Goal: Use online tool/utility: Utilize a website feature to perform a specific function

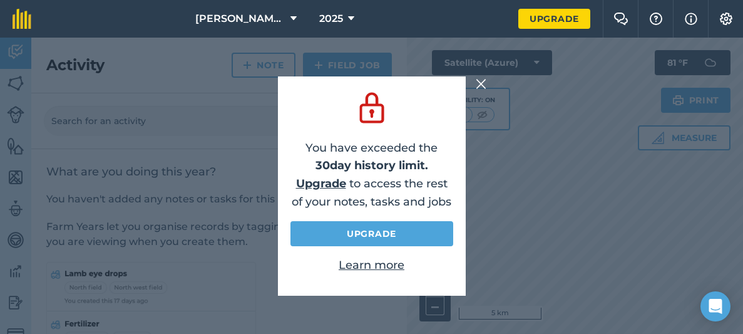
click at [482, 82] on img at bounding box center [481, 83] width 11 height 15
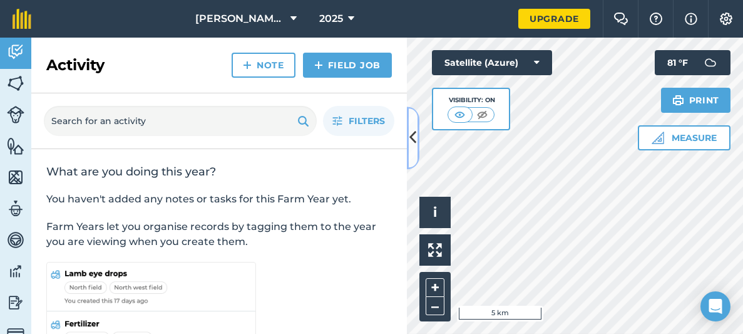
click at [414, 133] on icon at bounding box center [413, 138] width 7 height 22
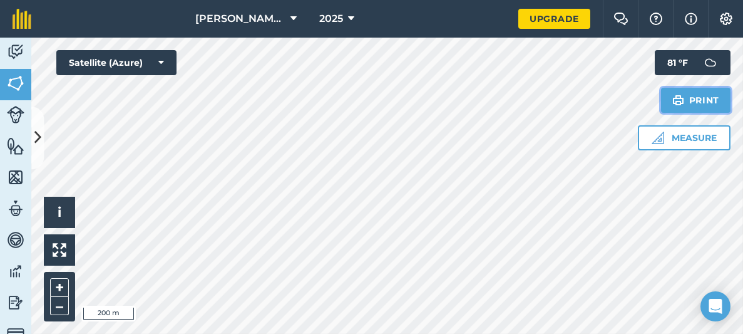
click at [710, 112] on button "Print" at bounding box center [696, 100] width 70 height 25
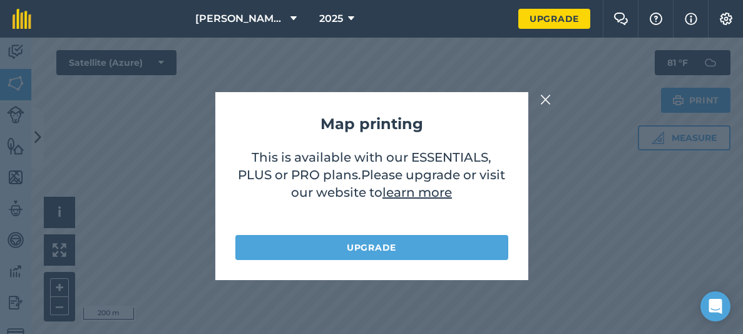
click at [544, 98] on img at bounding box center [546, 99] width 11 height 15
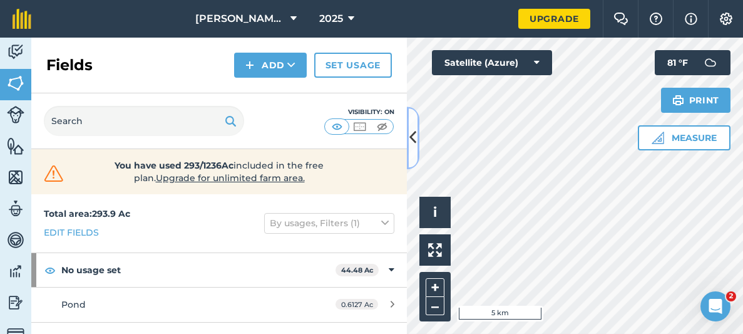
click at [415, 135] on icon at bounding box center [413, 138] width 7 height 22
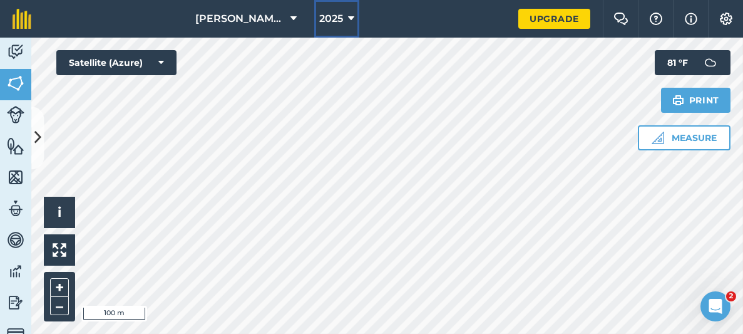
click at [332, 18] on span "2025" at bounding box center [331, 18] width 24 height 15
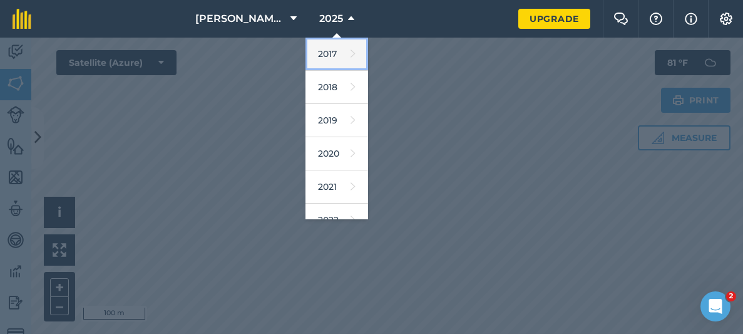
click at [338, 60] on link "2017" at bounding box center [337, 54] width 63 height 33
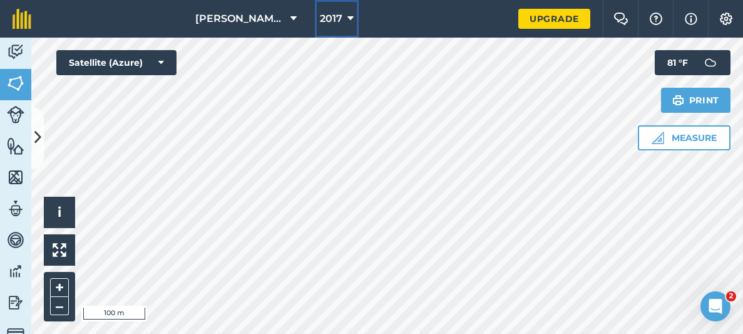
click at [334, 16] on span "2017" at bounding box center [331, 18] width 23 height 15
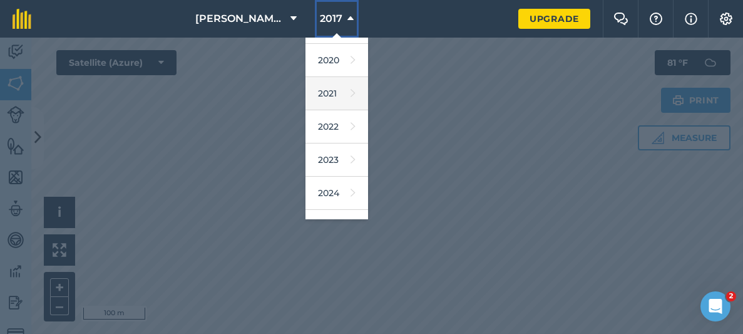
scroll to position [182, 0]
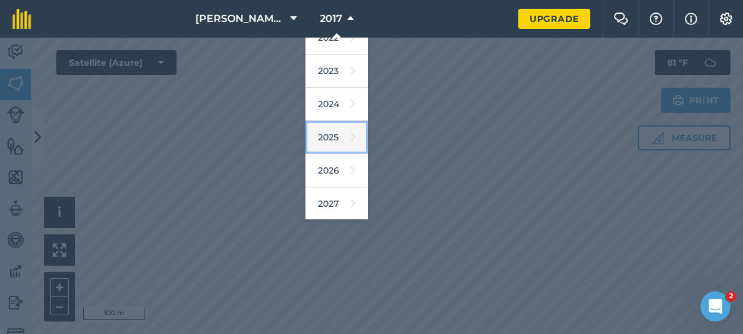
click at [356, 131] on link "2025" at bounding box center [337, 137] width 63 height 33
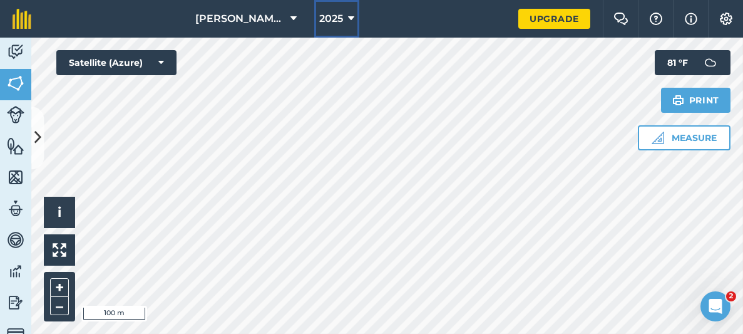
click at [328, 25] on span "2025" at bounding box center [331, 18] width 24 height 15
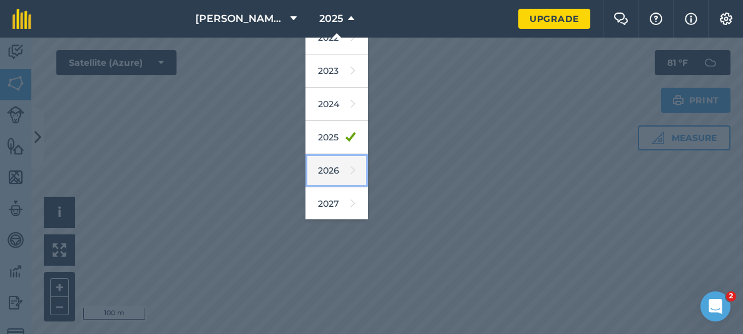
click at [329, 167] on link "2026" at bounding box center [337, 170] width 63 height 33
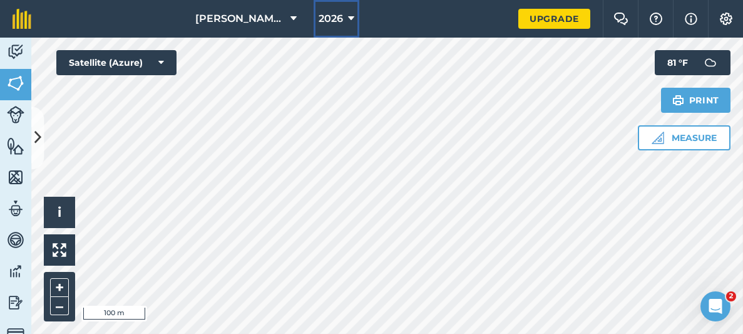
click at [334, 18] on span "2026" at bounding box center [331, 18] width 24 height 15
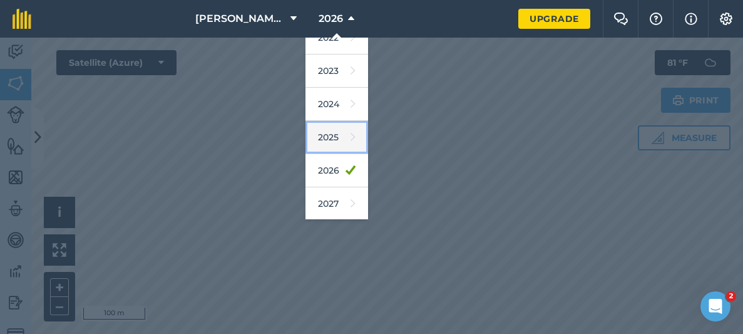
click at [324, 132] on link "2025" at bounding box center [337, 137] width 63 height 33
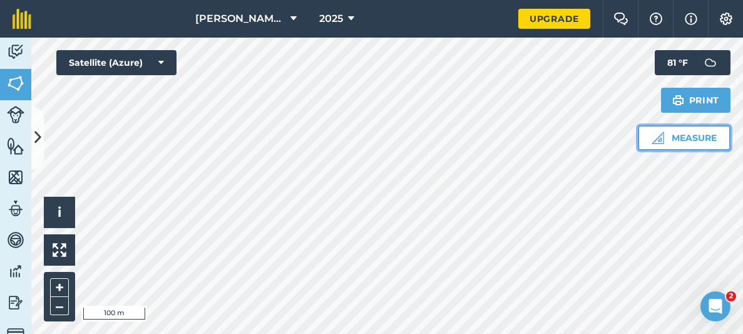
click at [656, 144] on button "Measure" at bounding box center [684, 137] width 93 height 25
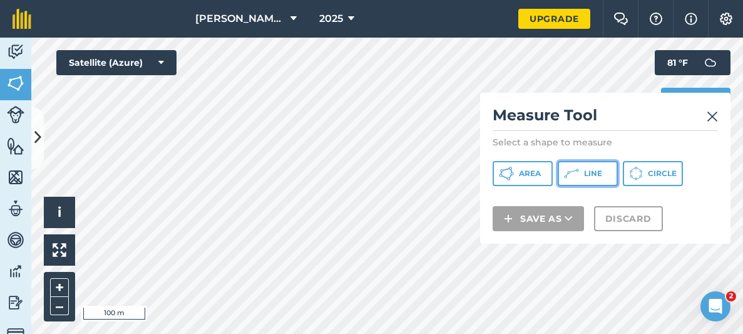
click at [594, 167] on button "Line" at bounding box center [588, 173] width 60 height 25
click at [704, 114] on h2 "Measure Tool" at bounding box center [605, 118] width 225 height 26
click at [713, 115] on img at bounding box center [712, 116] width 11 height 15
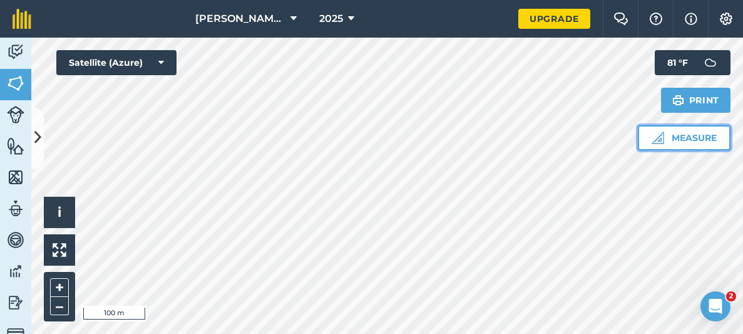
click at [674, 138] on button "Measure" at bounding box center [684, 137] width 93 height 25
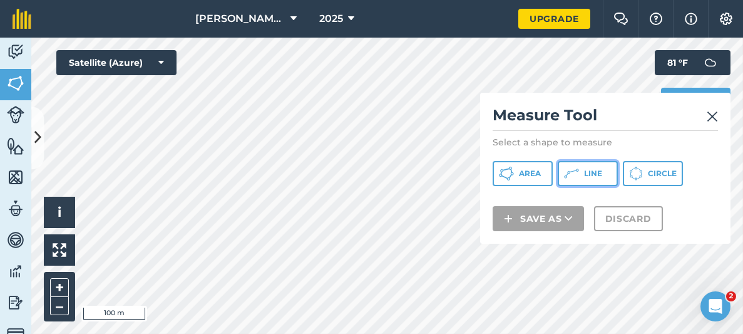
click at [601, 170] on span "Line" at bounding box center [593, 173] width 18 height 10
drag, startPoint x: 723, startPoint y: 118, endPoint x: 715, endPoint y: 120, distance: 8.4
click at [722, 118] on div "Measure Tool Select a shape to measure Area Line Circle Save as Discard" at bounding box center [605, 168] width 251 height 151
click at [711, 121] on img at bounding box center [712, 116] width 11 height 15
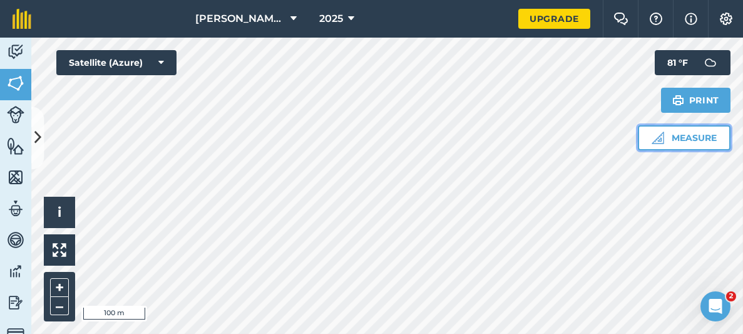
click at [663, 140] on img at bounding box center [658, 138] width 13 height 13
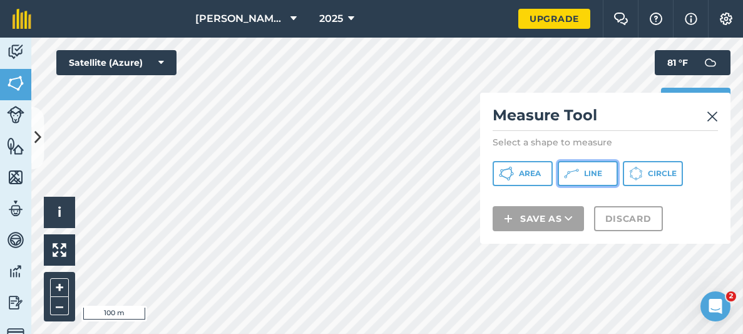
click at [592, 177] on span "Line" at bounding box center [593, 173] width 18 height 10
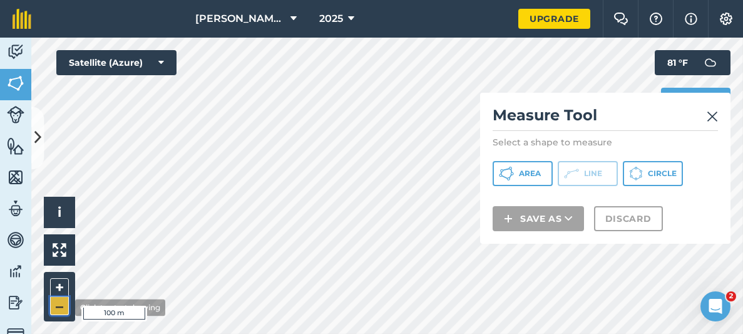
click at [66, 307] on button "–" at bounding box center [59, 306] width 19 height 18
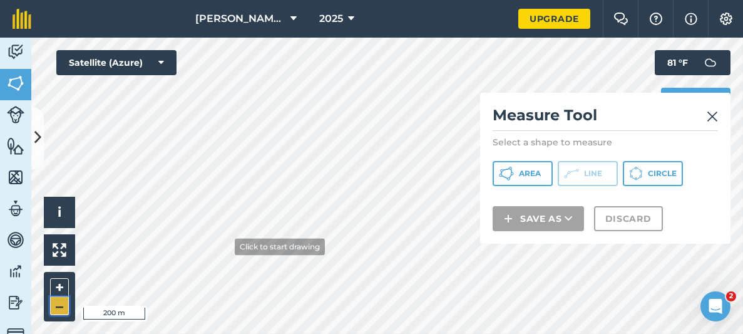
click at [66, 307] on button "–" at bounding box center [59, 306] width 19 height 18
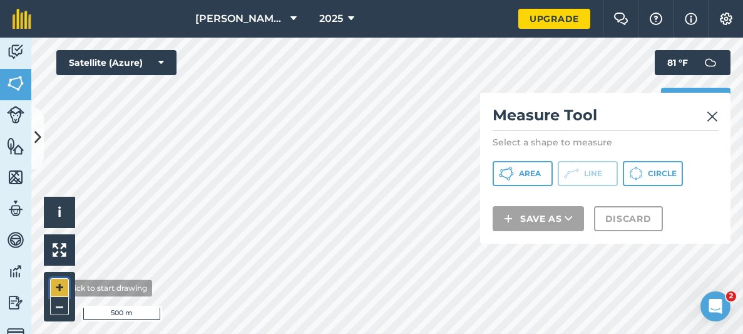
click at [53, 288] on button "+" at bounding box center [59, 287] width 19 height 19
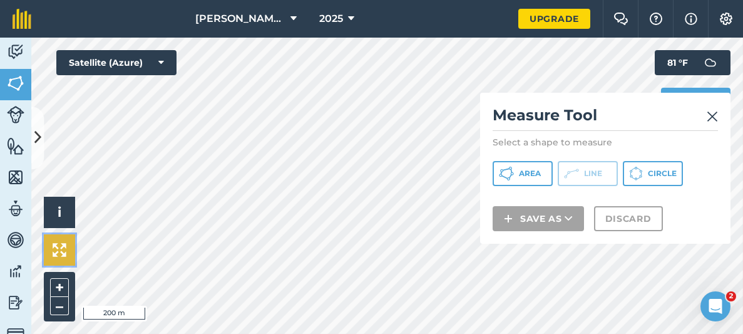
click at [58, 251] on img at bounding box center [60, 250] width 14 height 14
click at [63, 247] on img at bounding box center [60, 250] width 14 height 14
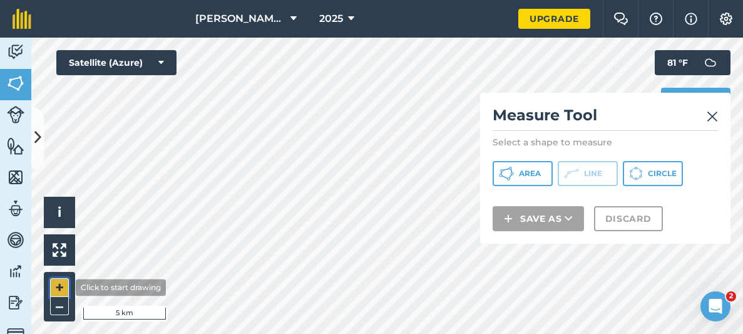
click at [66, 287] on button "+" at bounding box center [59, 287] width 19 height 19
click at [65, 287] on button "+" at bounding box center [59, 287] width 19 height 19
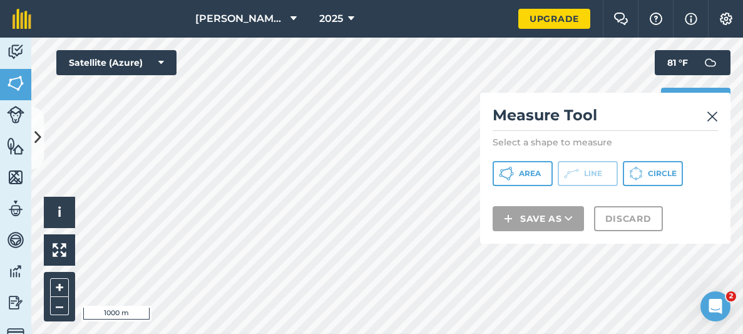
click at [714, 111] on img at bounding box center [712, 116] width 11 height 15
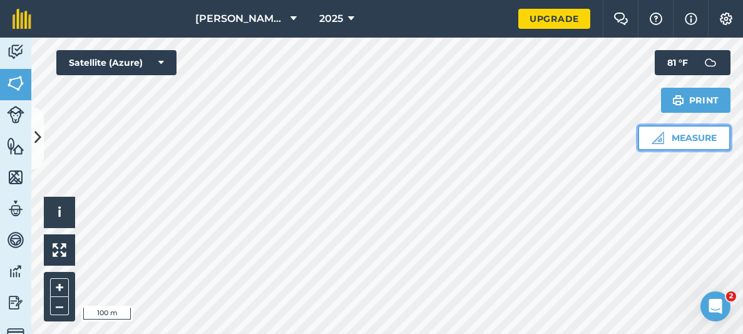
click at [680, 143] on button "Measure" at bounding box center [684, 137] width 93 height 25
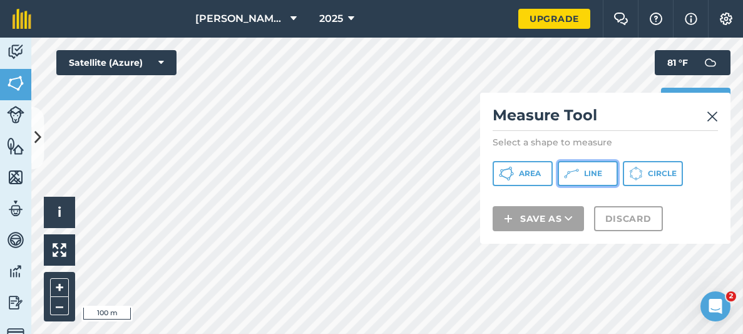
click at [514, 168] on icon at bounding box center [506, 173] width 15 height 15
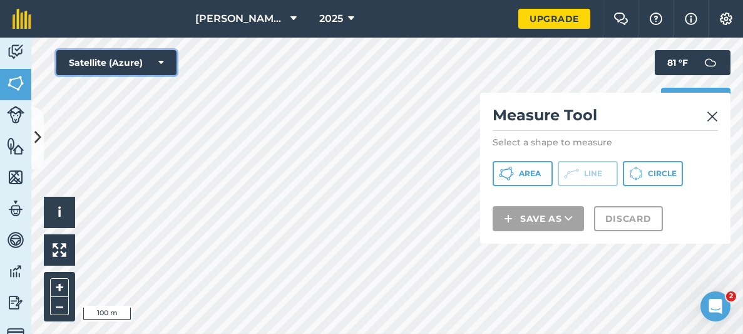
click at [168, 73] on button "Satellite (Azure)" at bounding box center [116, 62] width 120 height 25
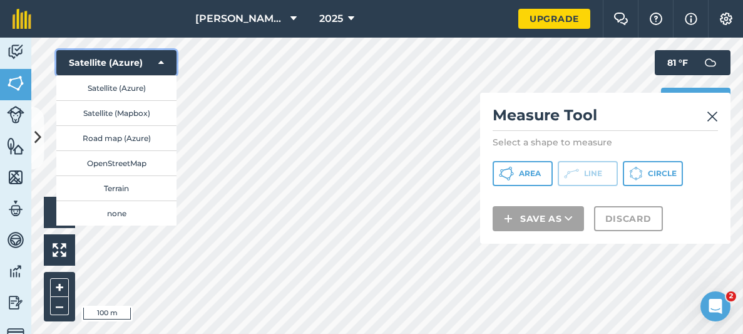
click at [165, 65] on button "Satellite (Azure)" at bounding box center [116, 62] width 120 height 25
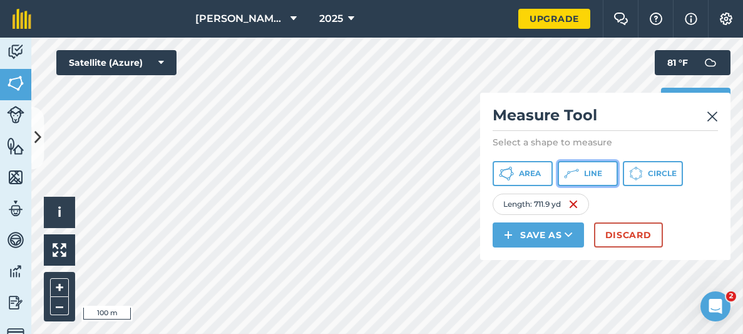
click at [583, 184] on button "Line" at bounding box center [588, 173] width 60 height 25
click at [707, 120] on img at bounding box center [712, 116] width 11 height 15
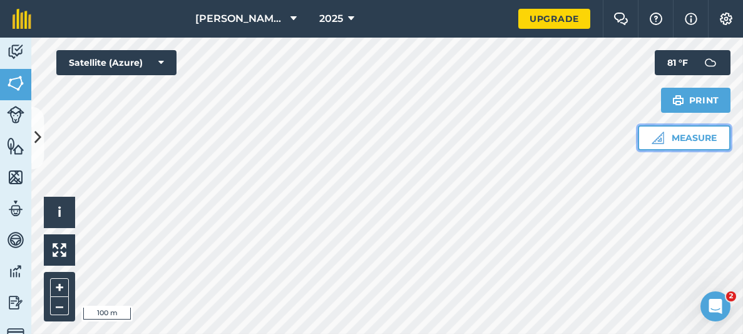
click at [665, 146] on button "Measure" at bounding box center [684, 137] width 93 height 25
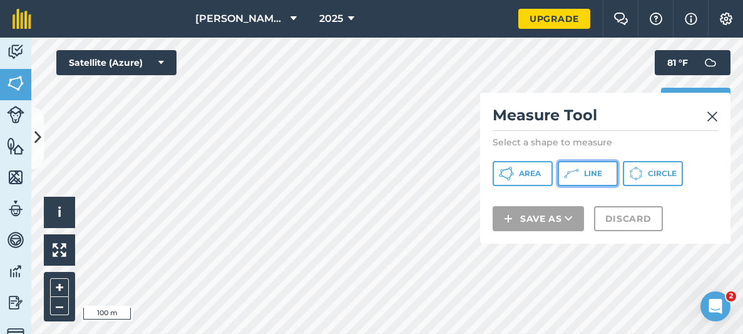
click at [576, 170] on icon at bounding box center [573, 171] width 7 height 3
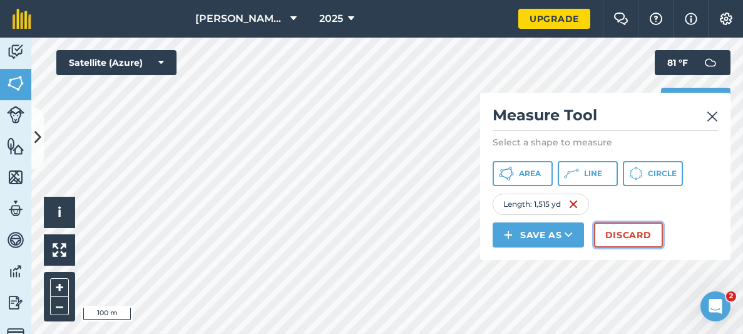
click at [641, 242] on button "Discard" at bounding box center [628, 234] width 69 height 25
